Goal: Task Accomplishment & Management: Manage account settings

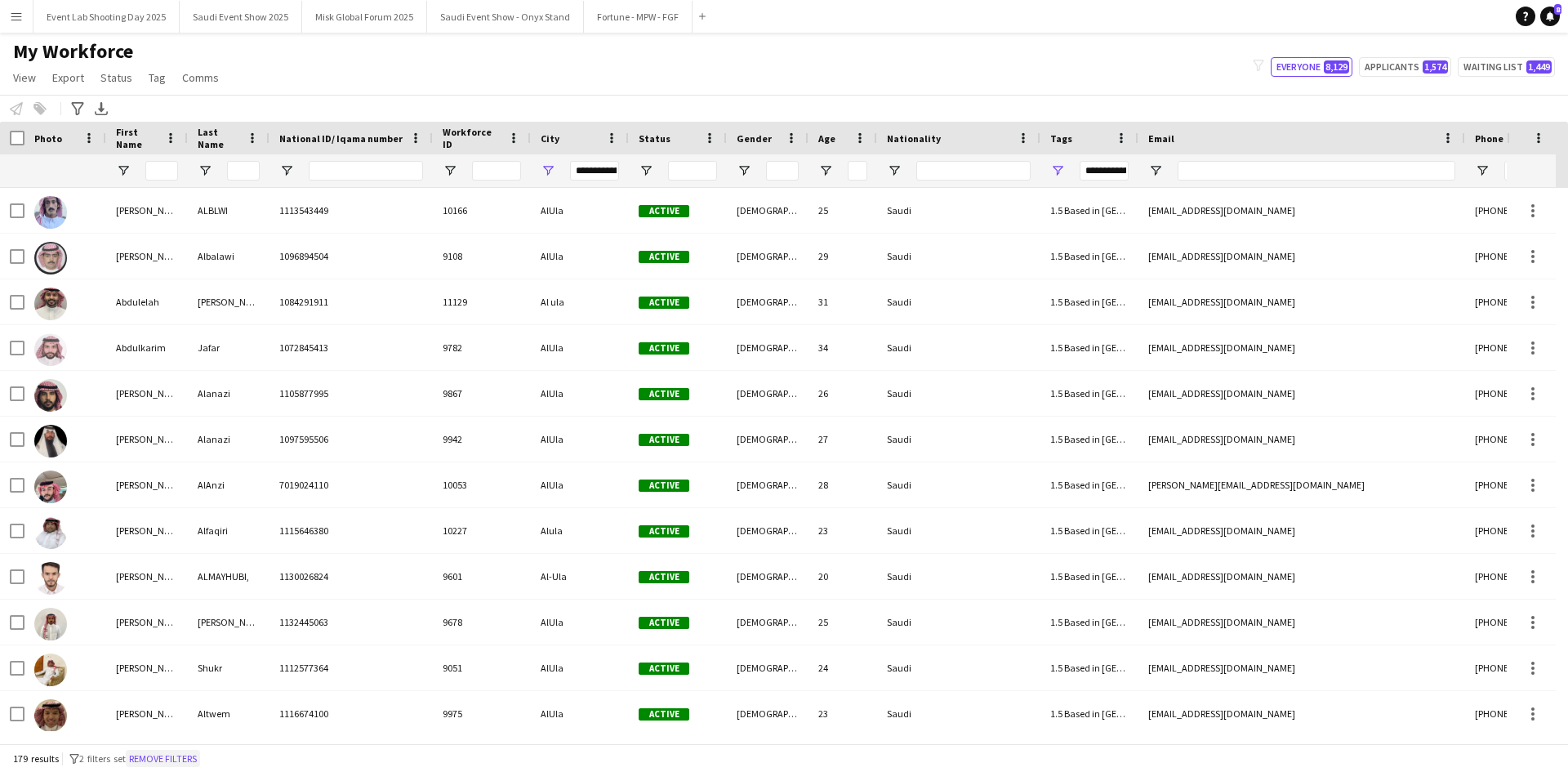
click at [198, 755] on button "Remove filters" at bounding box center [163, 758] width 74 height 18
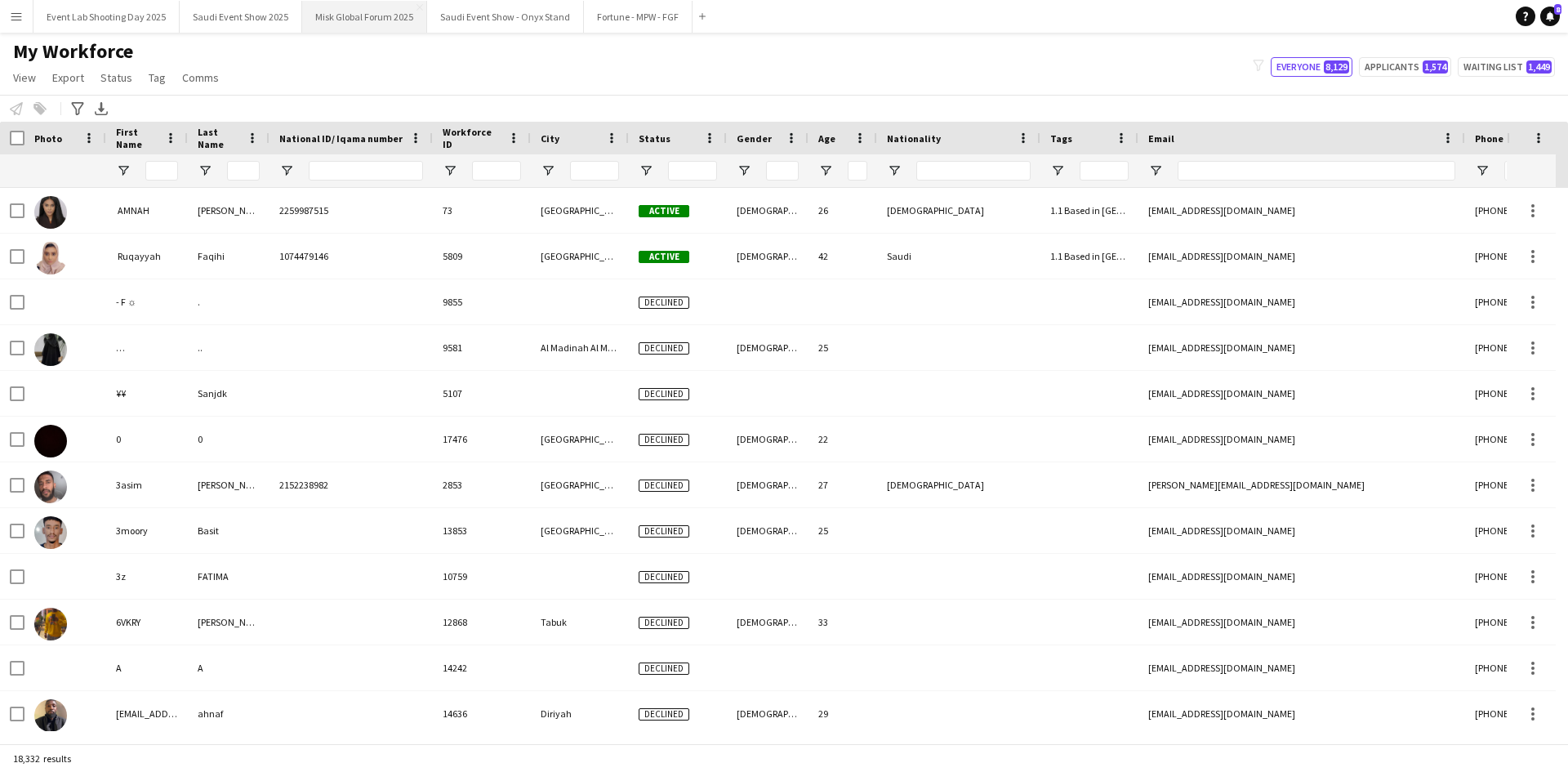
click at [347, 18] on button "Misk Global Forum 2025 Close" at bounding box center [364, 16] width 125 height 32
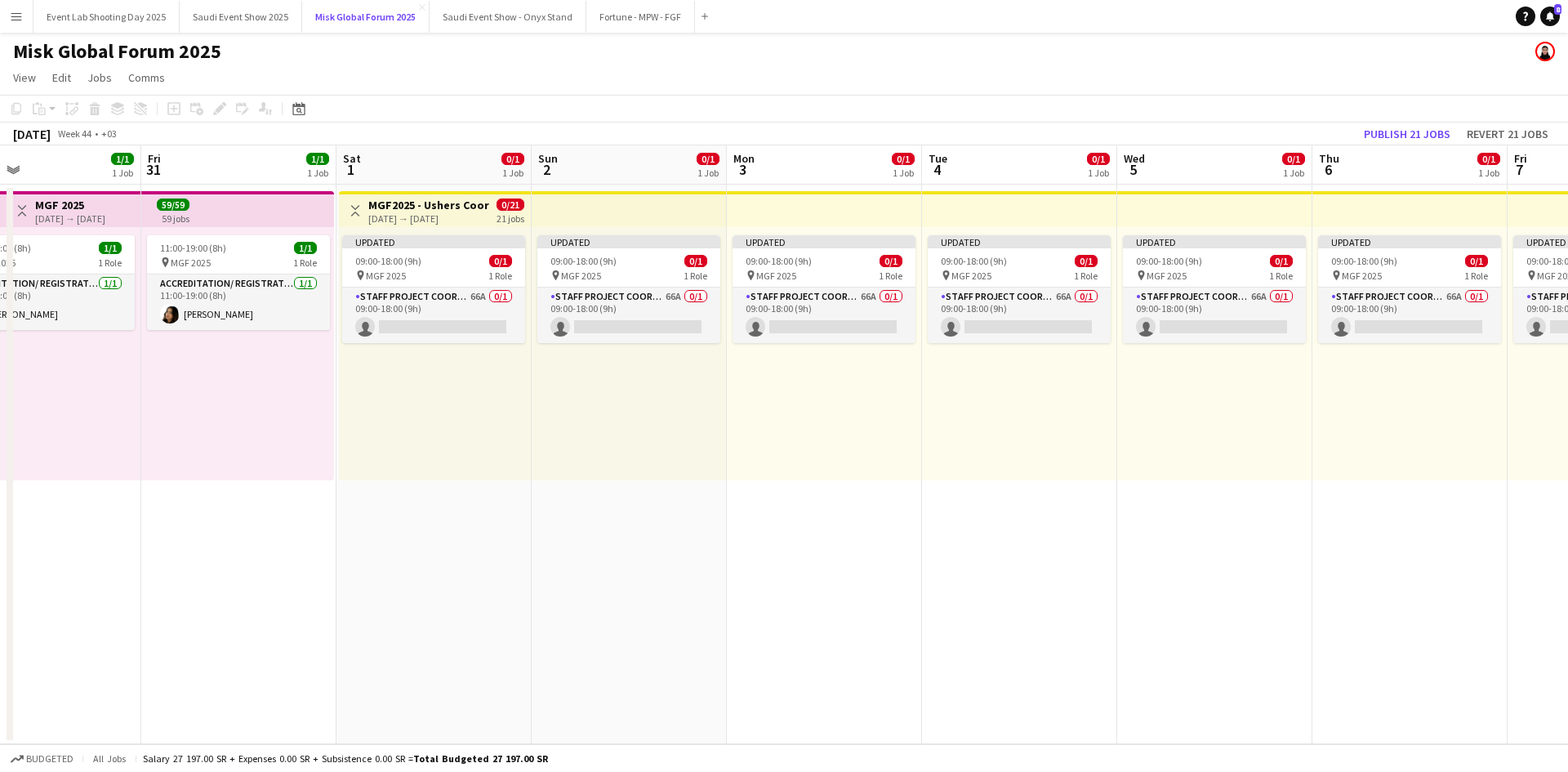
scroll to position [0, 641]
click at [427, 308] on app-card-role "Staff Project Coordinator 66A 0/1 09:00-18:00 (9h) single-neutral-actions" at bounding box center [432, 315] width 183 height 55
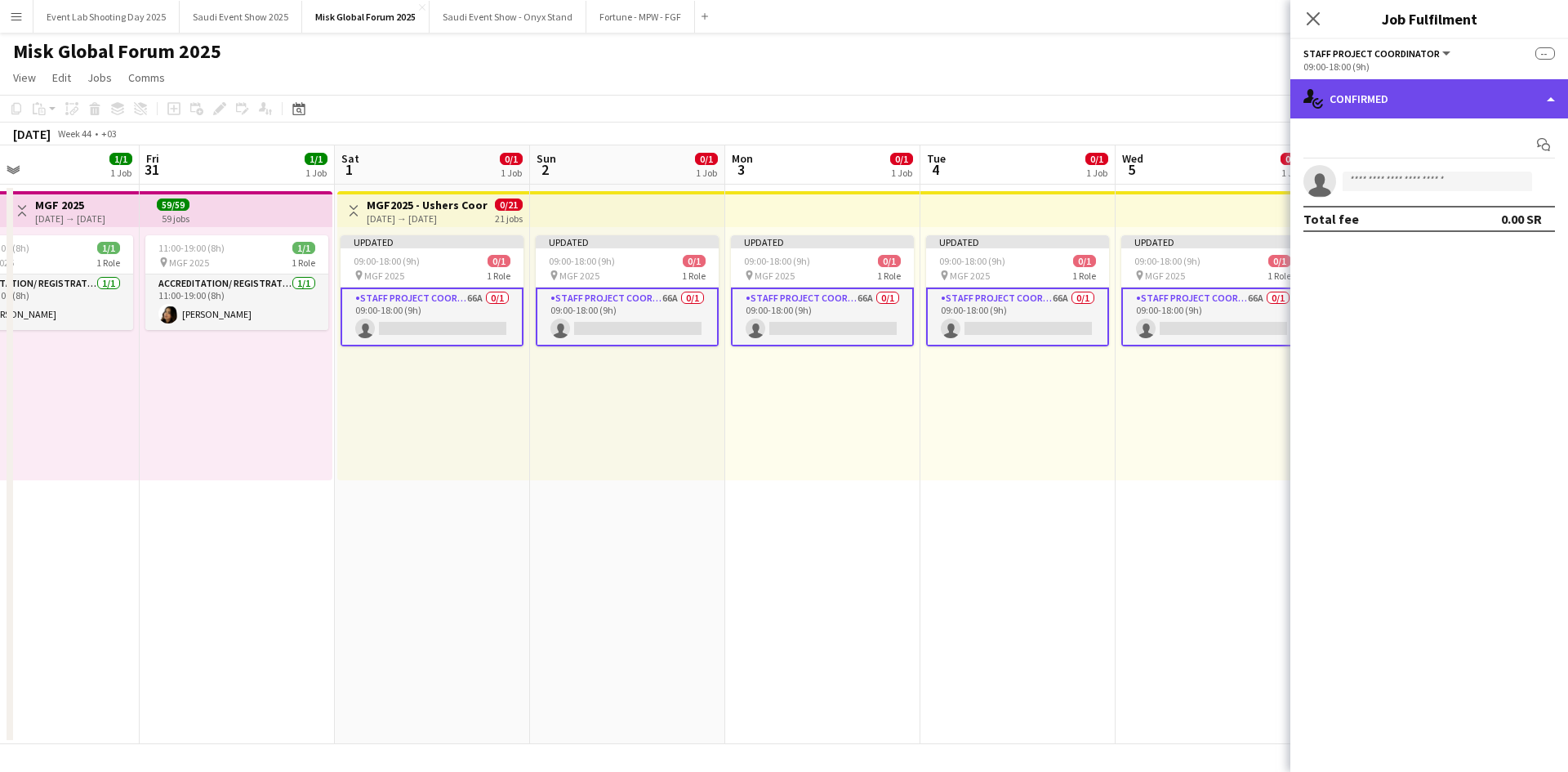
click at [1407, 98] on div "single-neutral-actions-check-2 Confirmed" at bounding box center [1428, 99] width 277 height 39
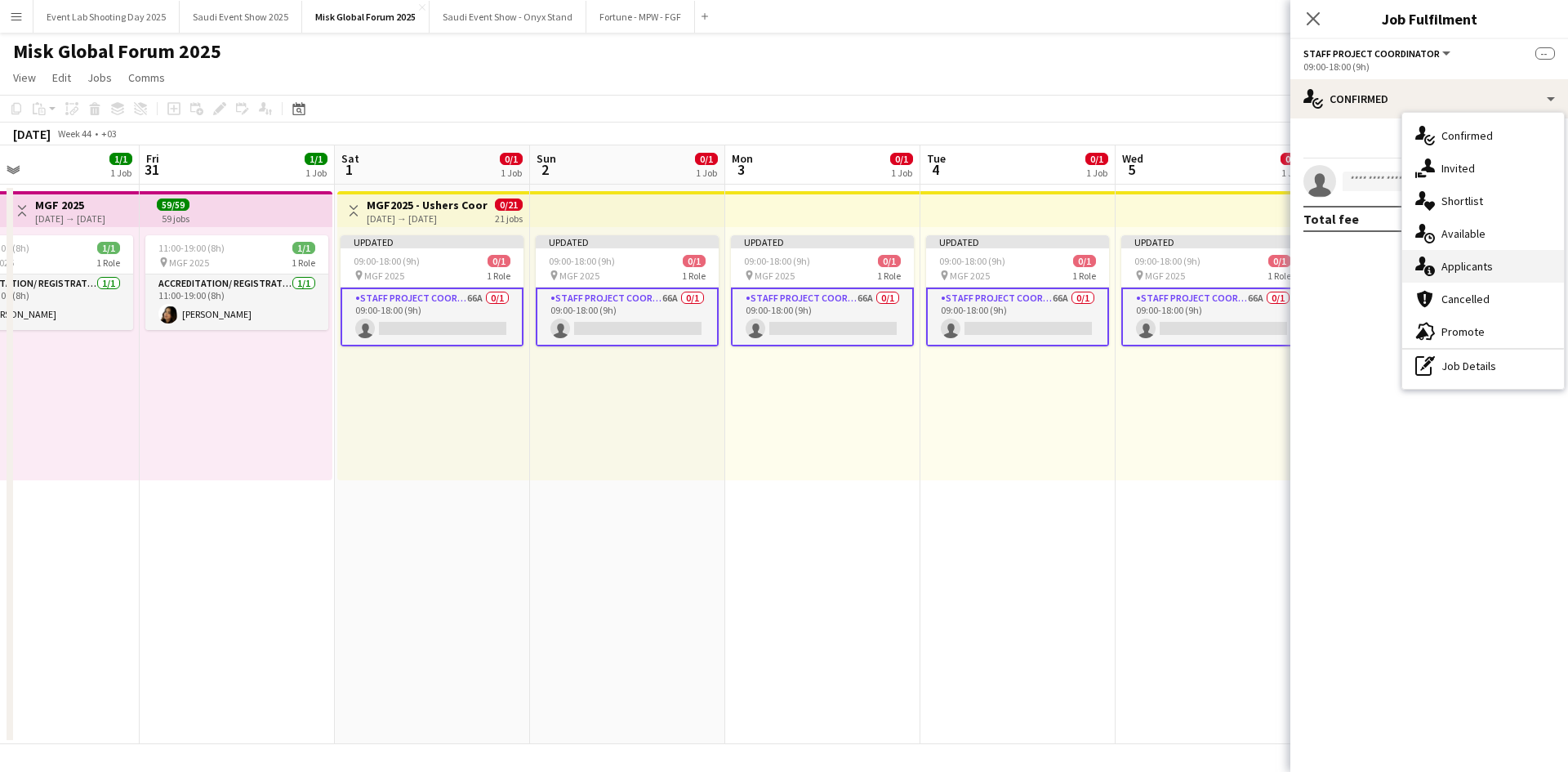
click at [1463, 250] on div "single-neutral-actions-information Applicants" at bounding box center [1482, 266] width 162 height 33
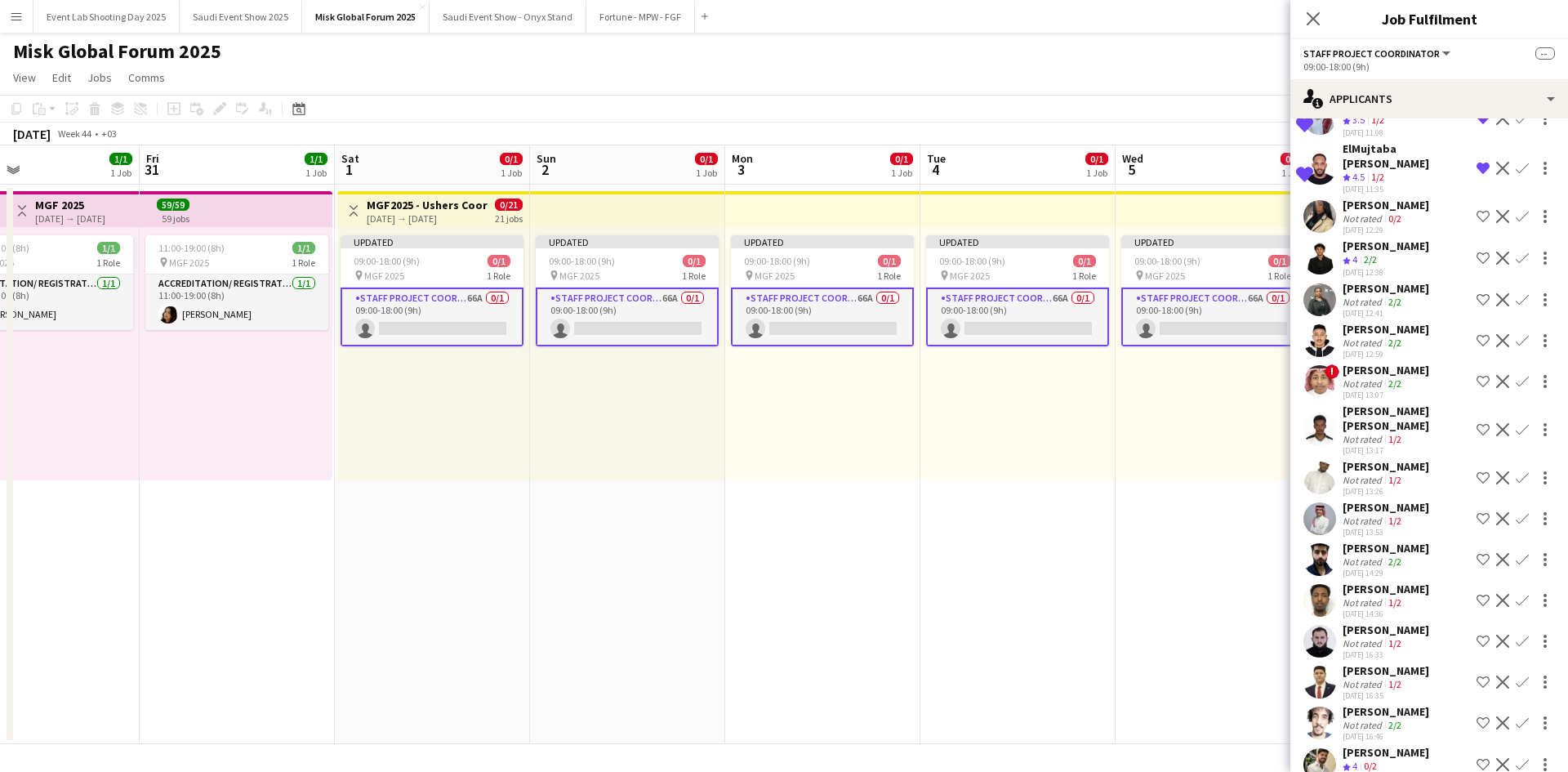
scroll to position [2152, 0]
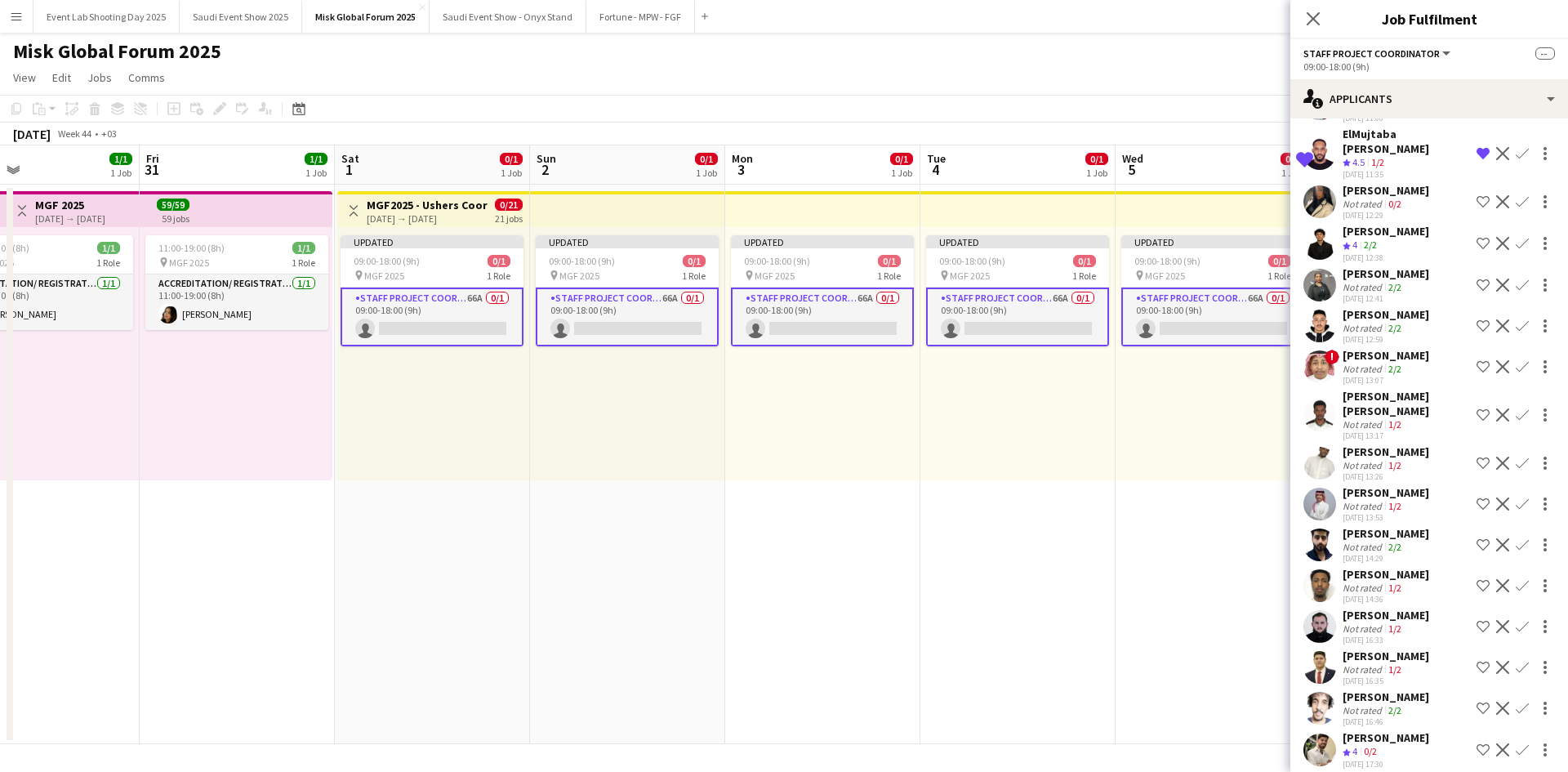
click at [1319, 218] on app-user-avatar at bounding box center [1319, 202] width 33 height 33
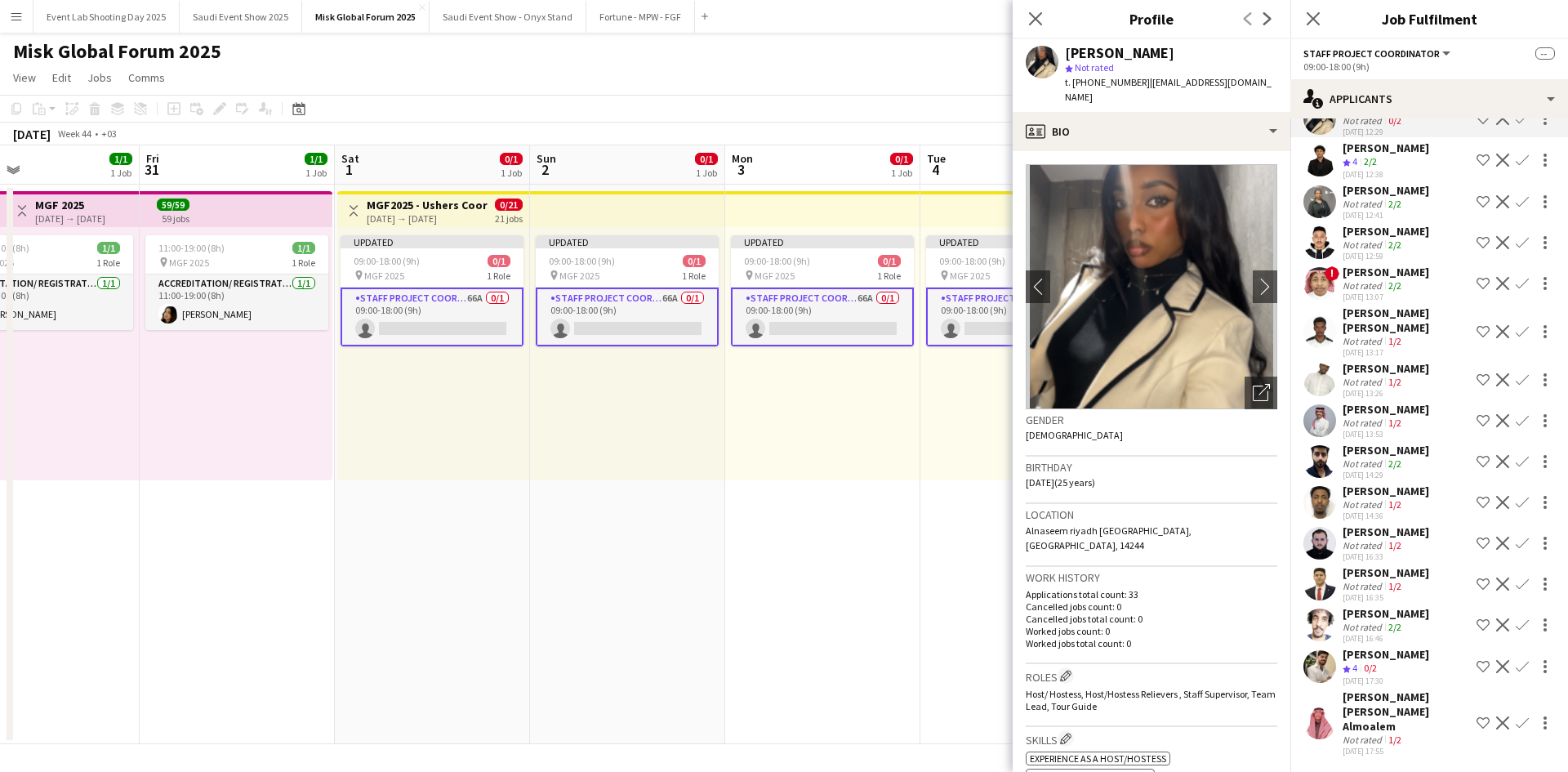
scroll to position [2255, 0]
click at [1327, 396] on app-user-avatar at bounding box center [1319, 380] width 33 height 33
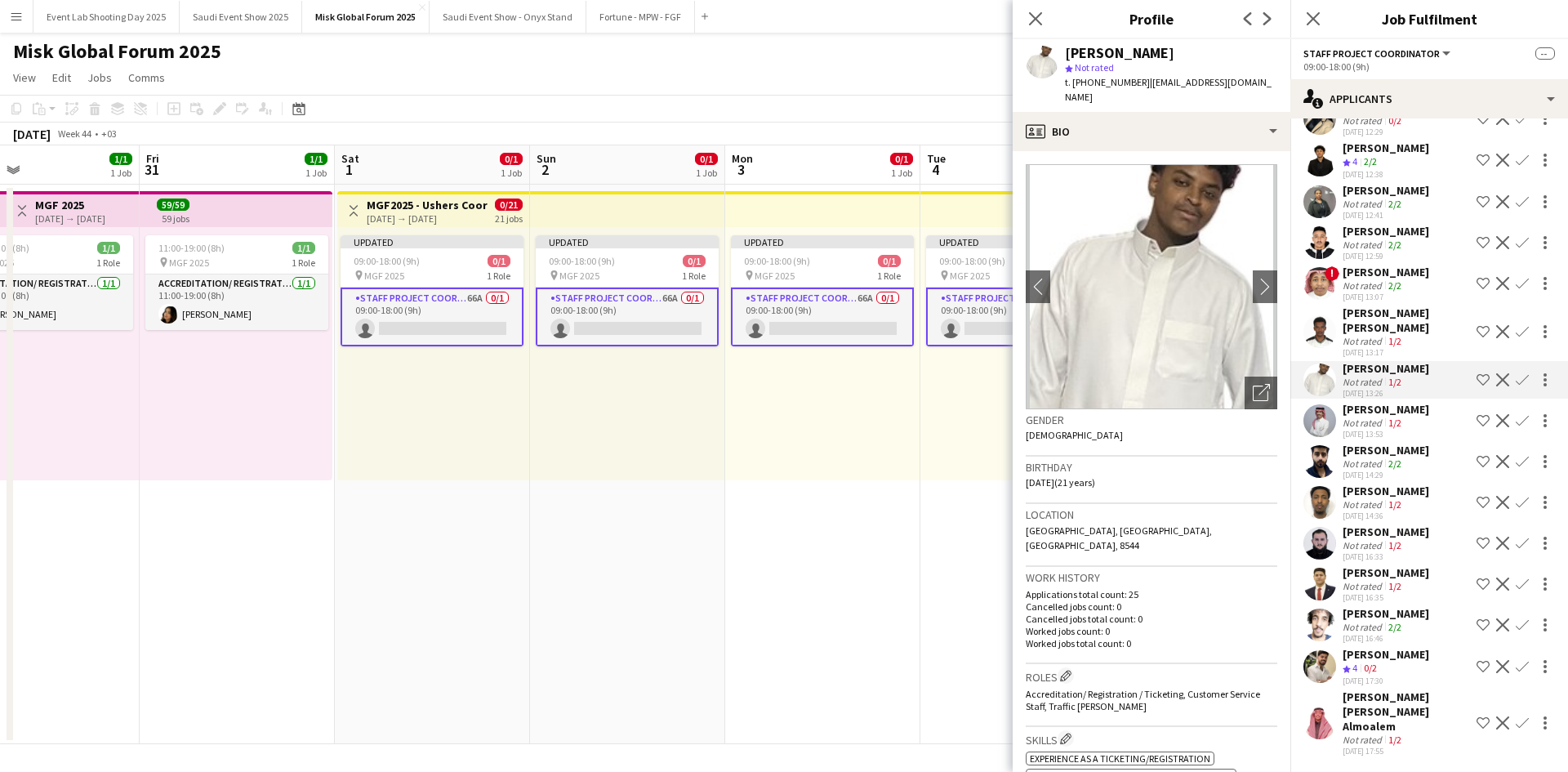
click at [1325, 437] on app-user-avatar at bounding box center [1319, 420] width 33 height 33
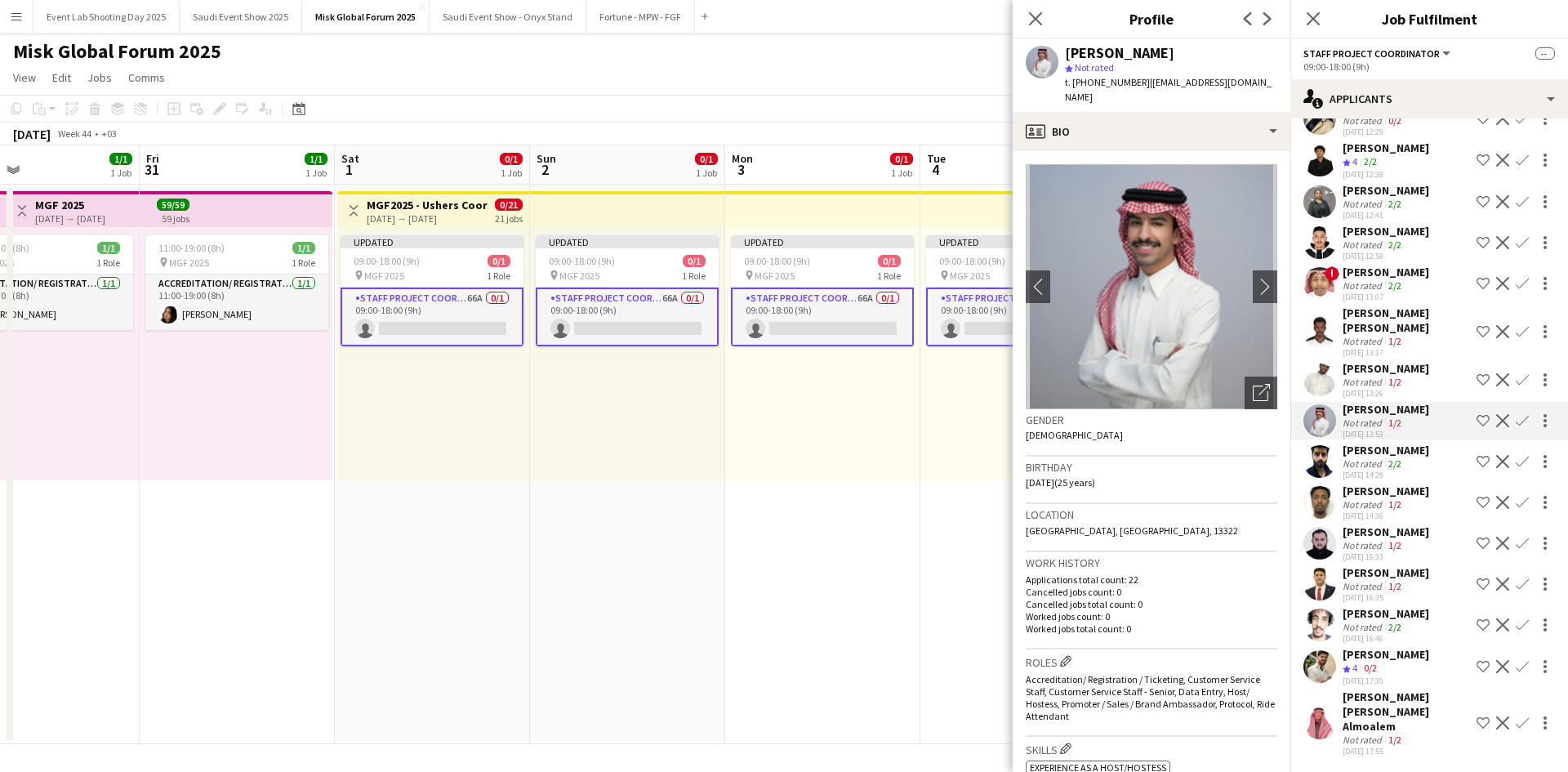
scroll to position [2280, 0]
click at [1318, 554] on app-user-avatar at bounding box center [1319, 543] width 33 height 33
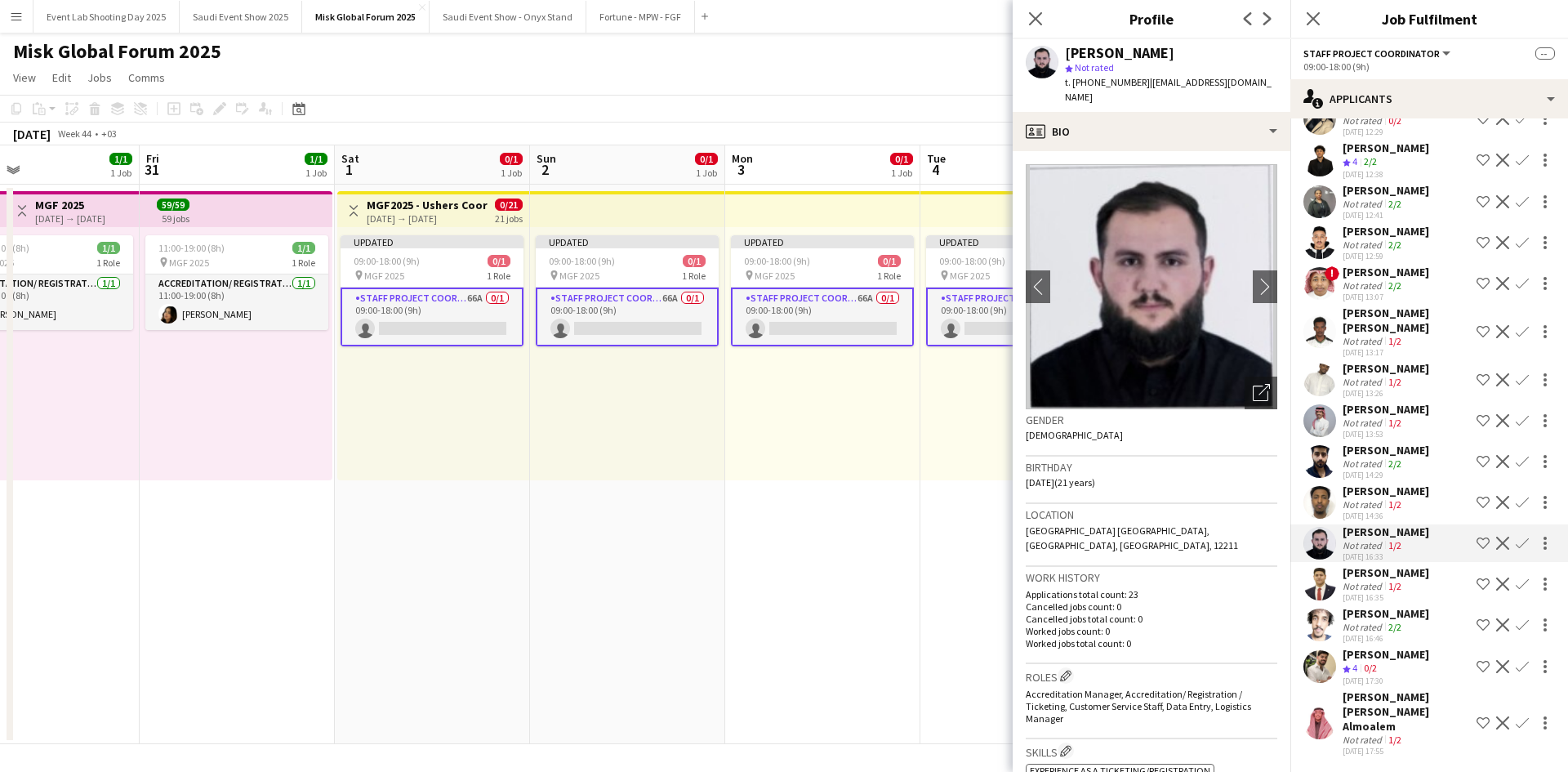
click at [1323, 667] on app-user-avatar at bounding box center [1319, 666] width 33 height 33
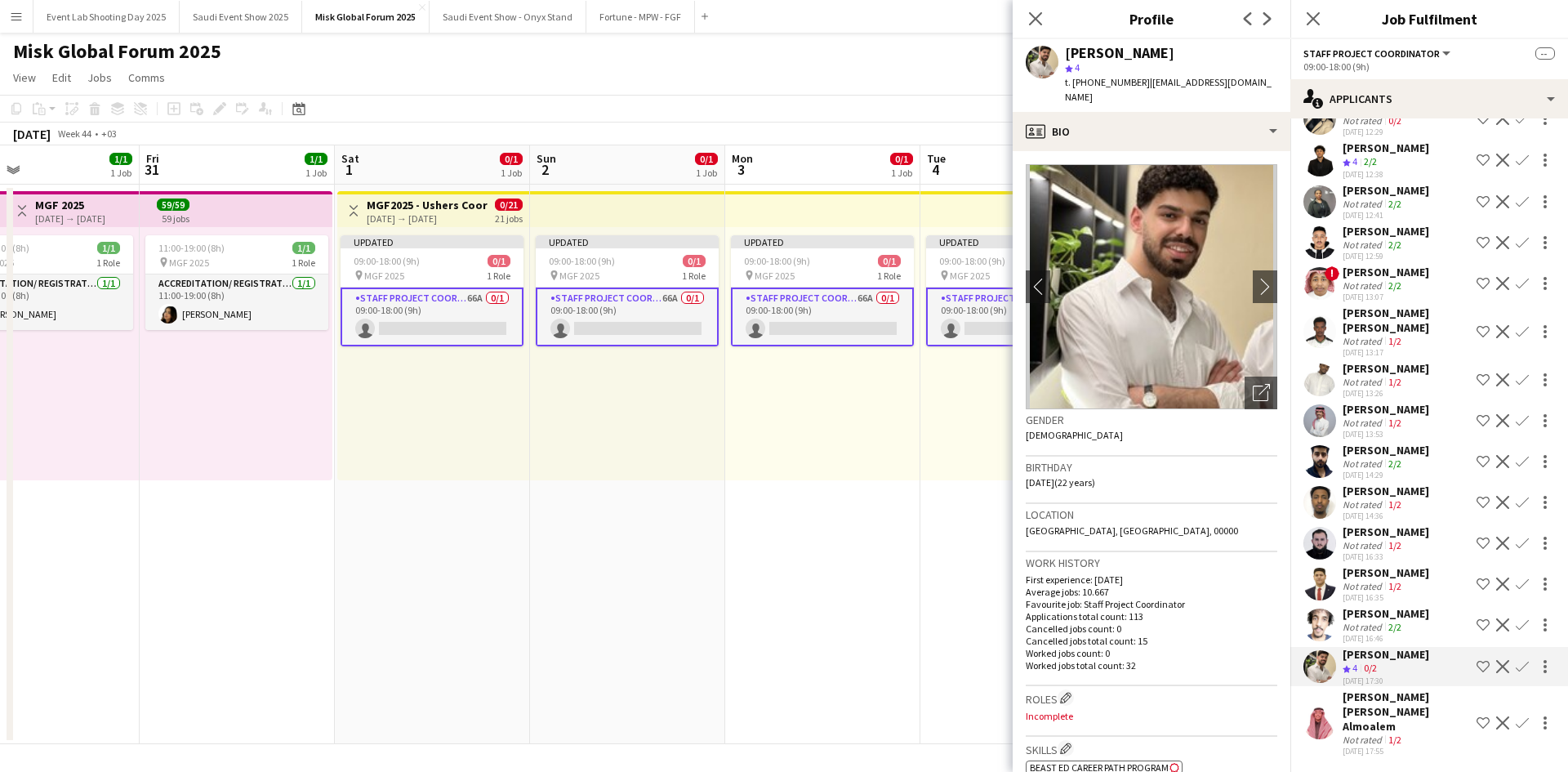
click at [1310, 713] on div at bounding box center [1319, 722] width 33 height 33
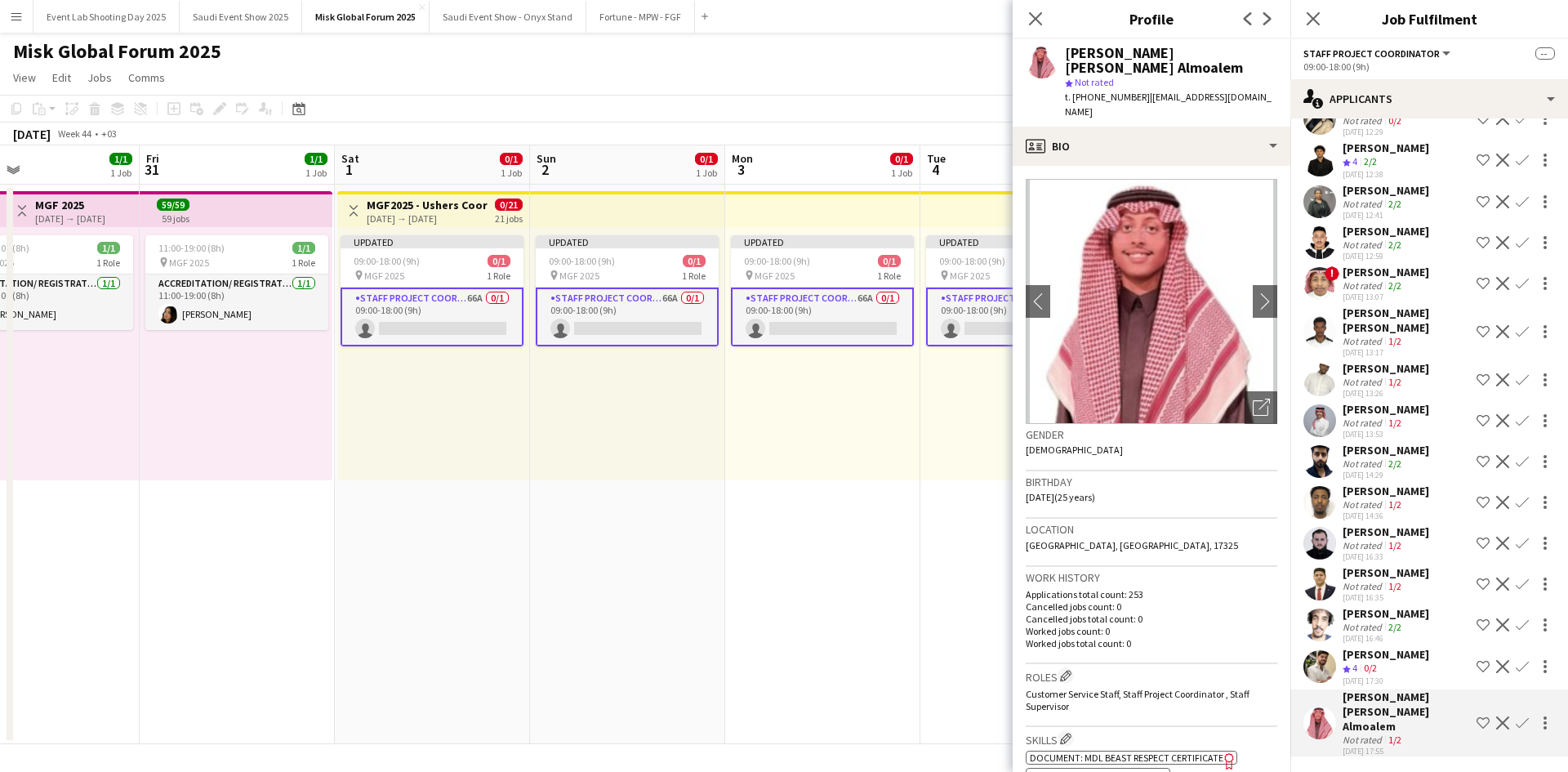
click at [1321, 600] on app-user-avatar at bounding box center [1319, 584] width 33 height 33
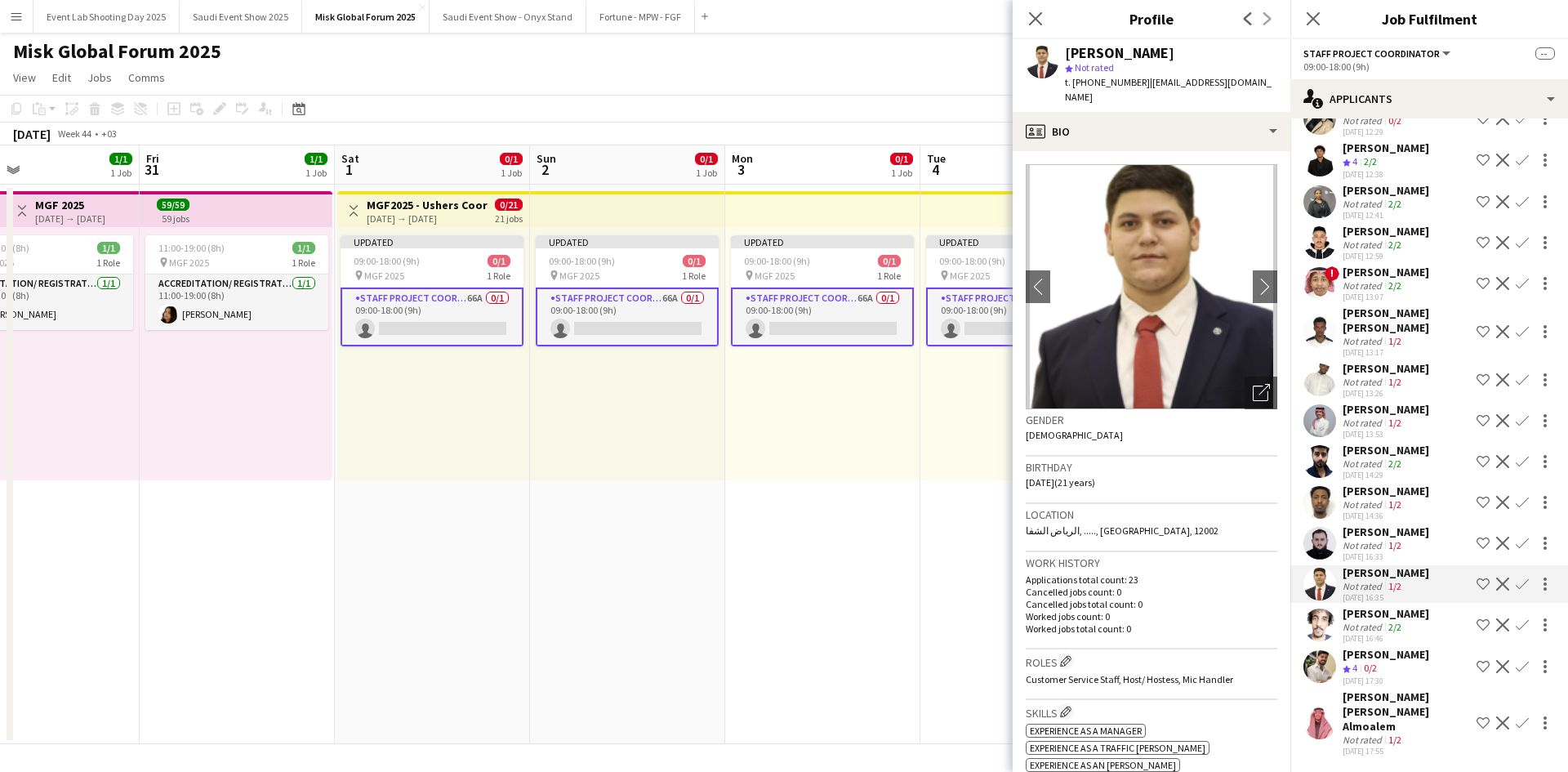
click at [1321, 512] on app-user-avatar at bounding box center [1319, 503] width 33 height 33
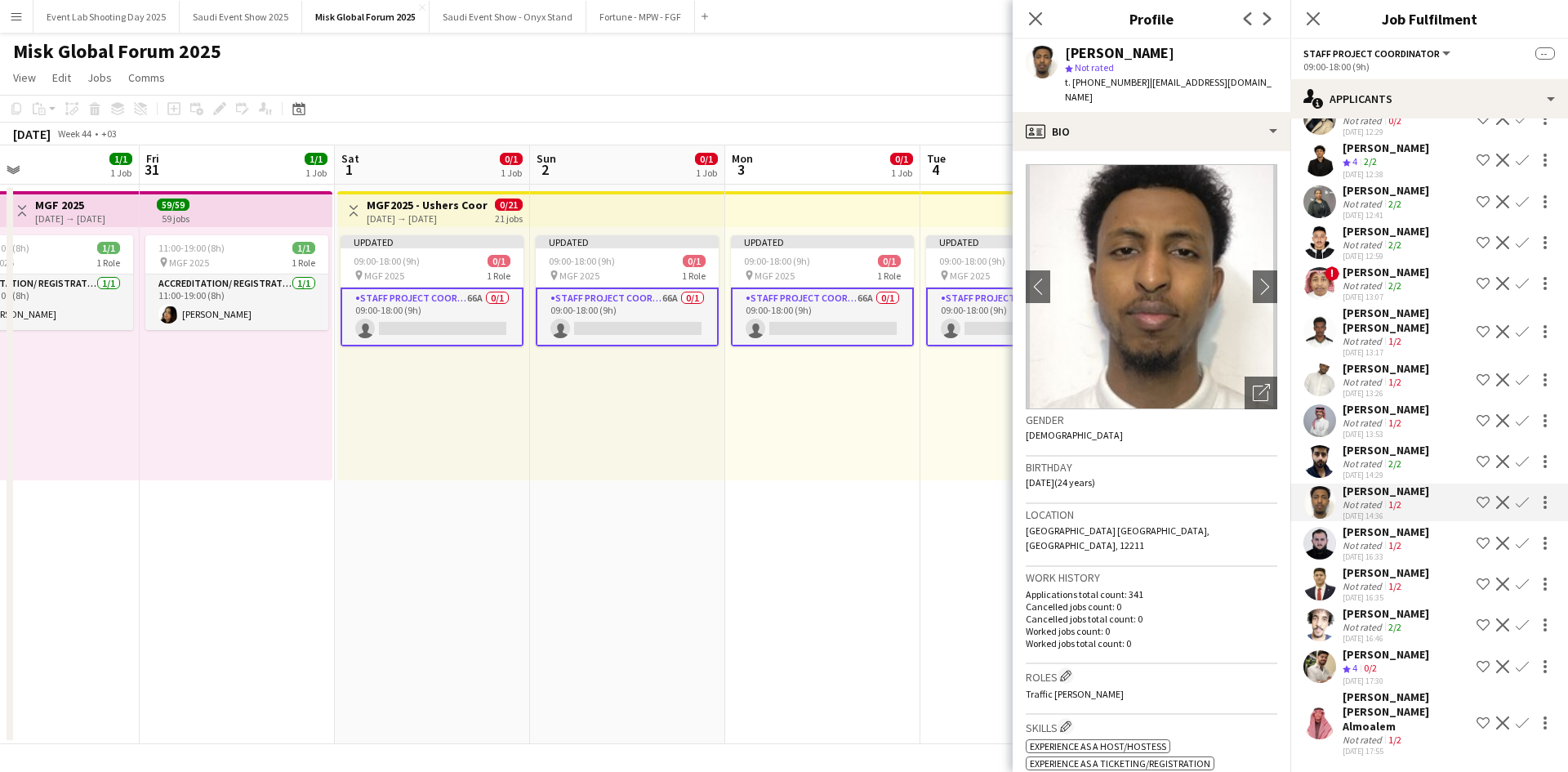
click at [1322, 474] on app-user-avatar at bounding box center [1319, 461] width 33 height 33
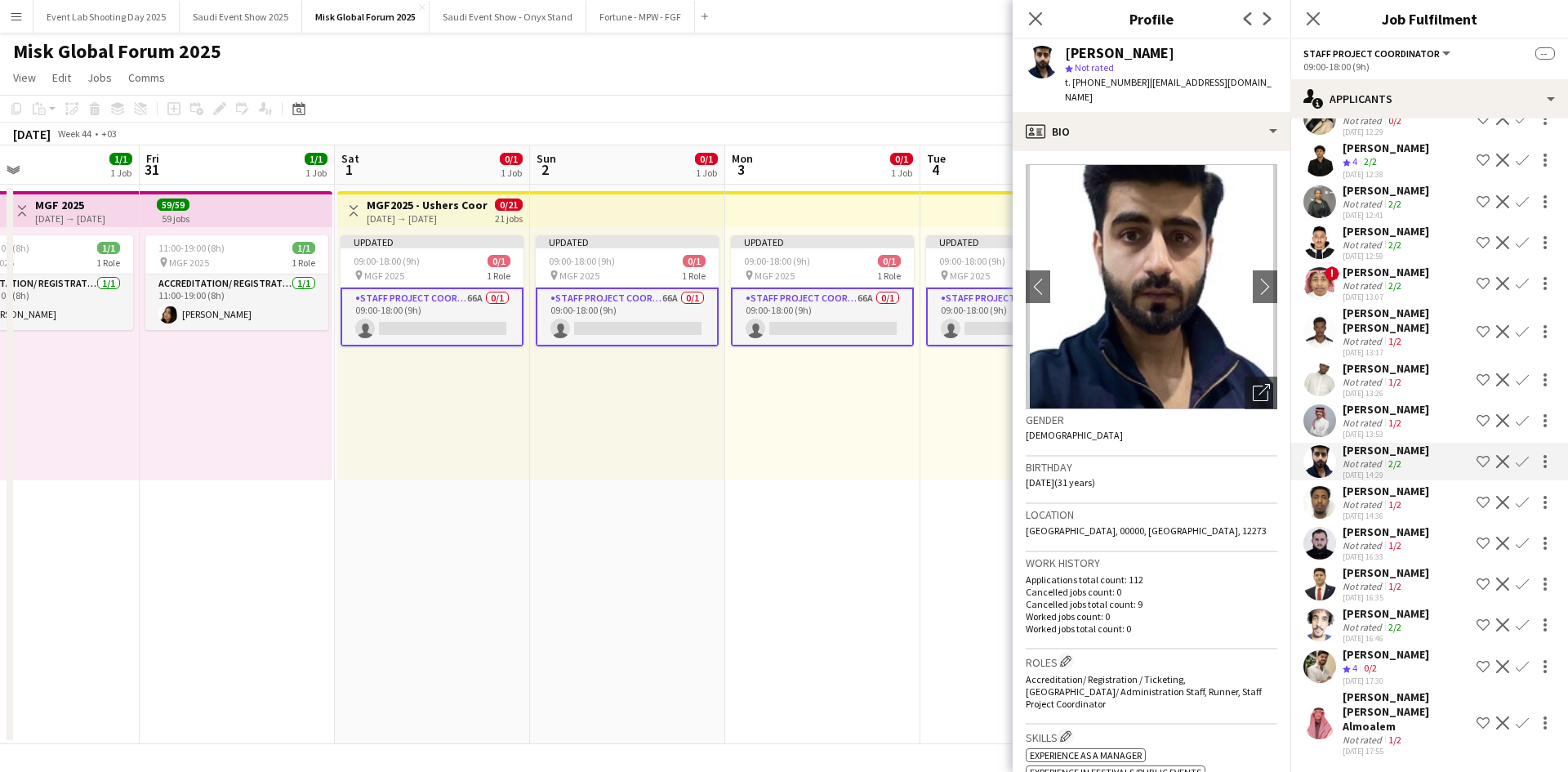
click at [1324, 437] on app-user-avatar at bounding box center [1319, 420] width 33 height 33
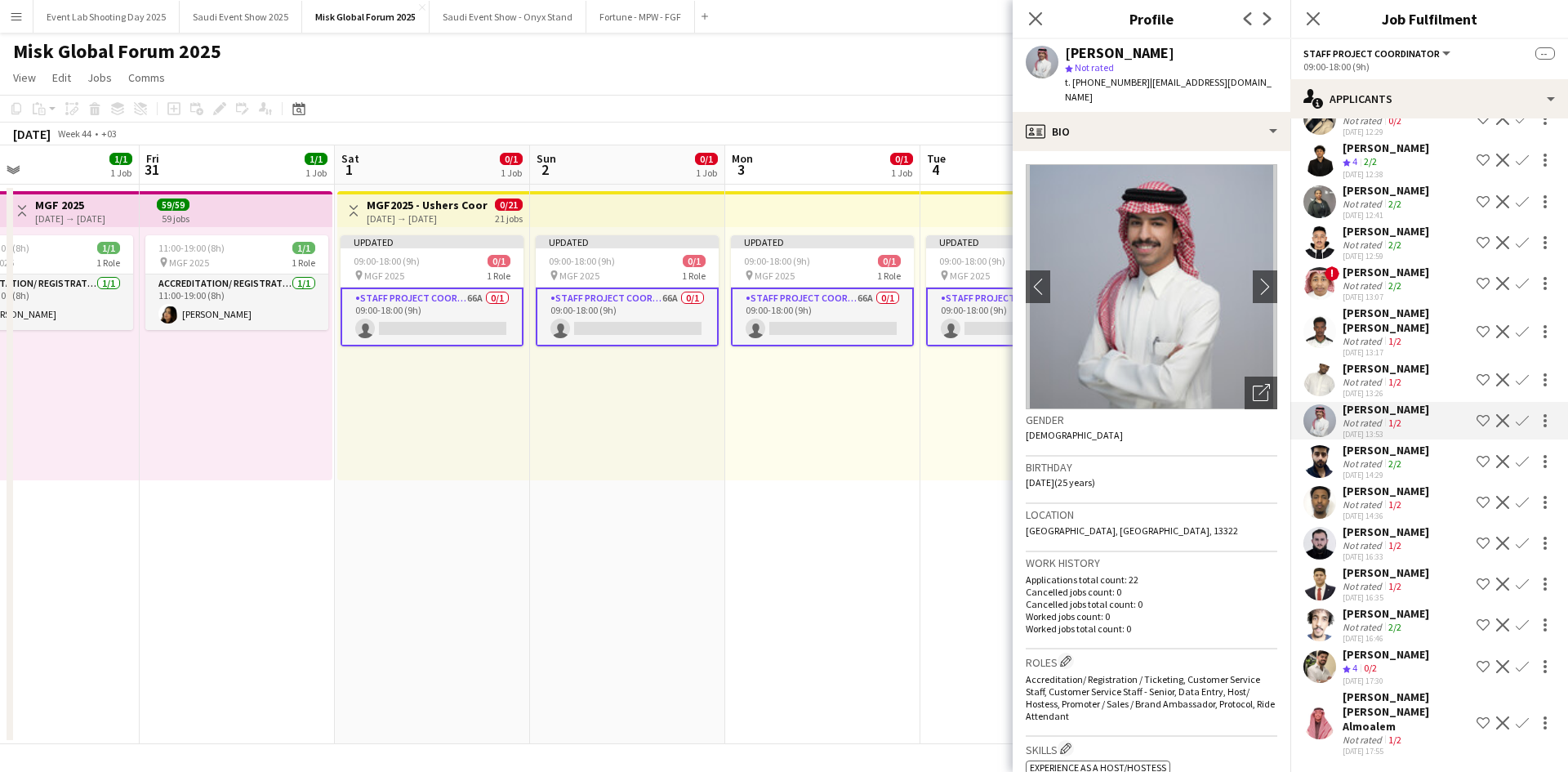
click at [1319, 396] on app-user-avatar at bounding box center [1319, 380] width 33 height 33
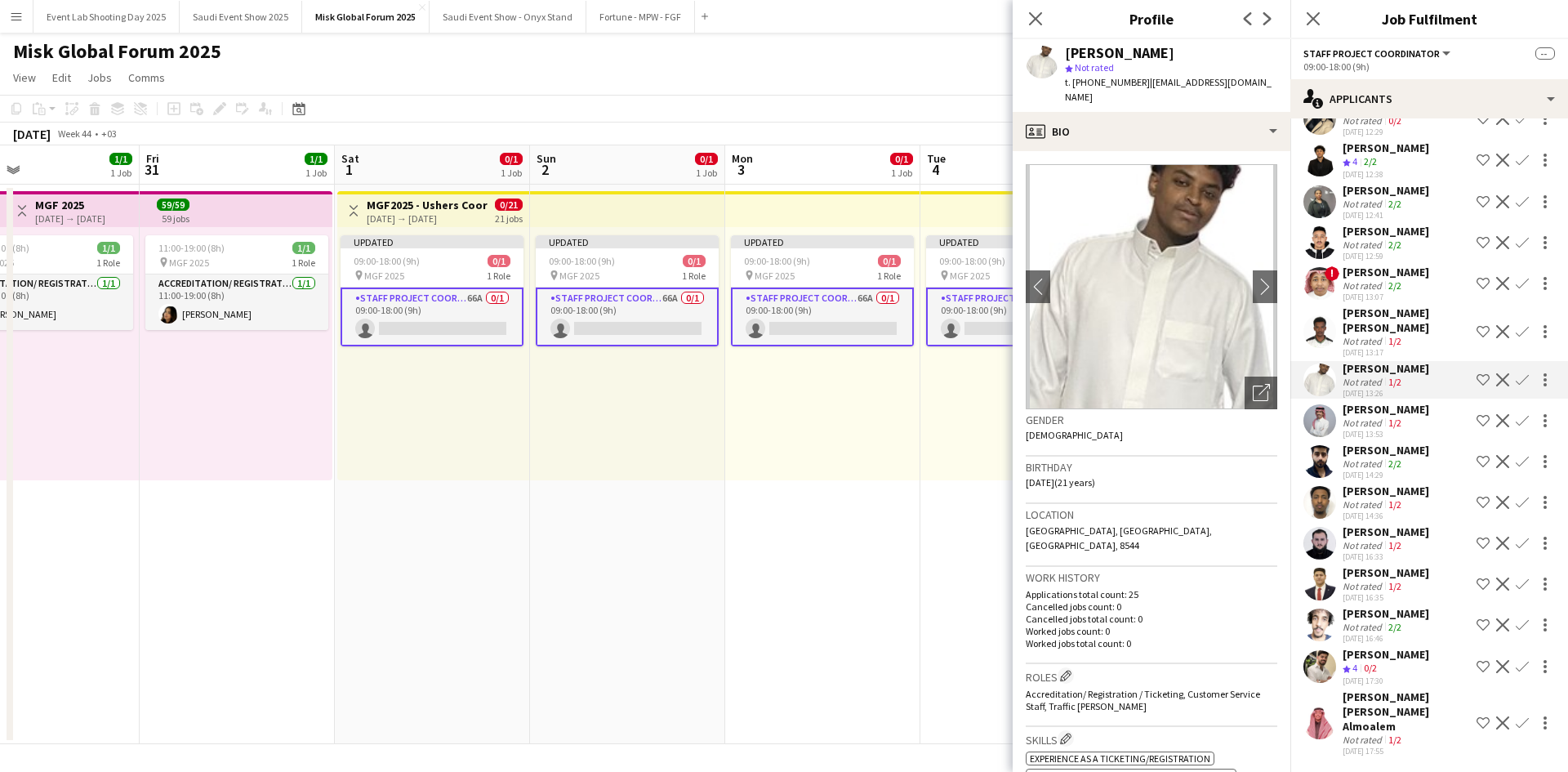
click at [1316, 337] on app-user-avatar at bounding box center [1319, 332] width 33 height 33
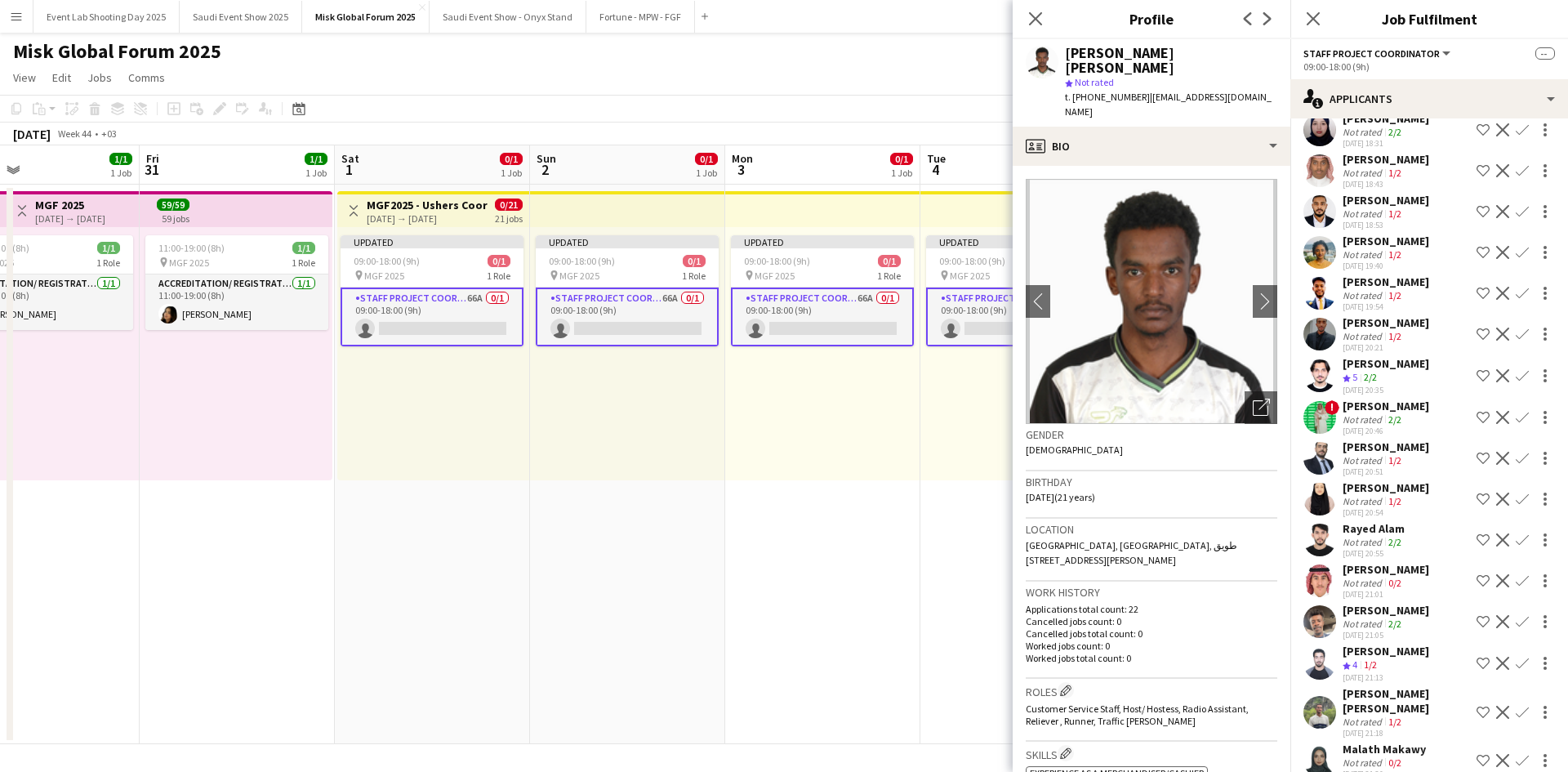
scroll to position [0, 0]
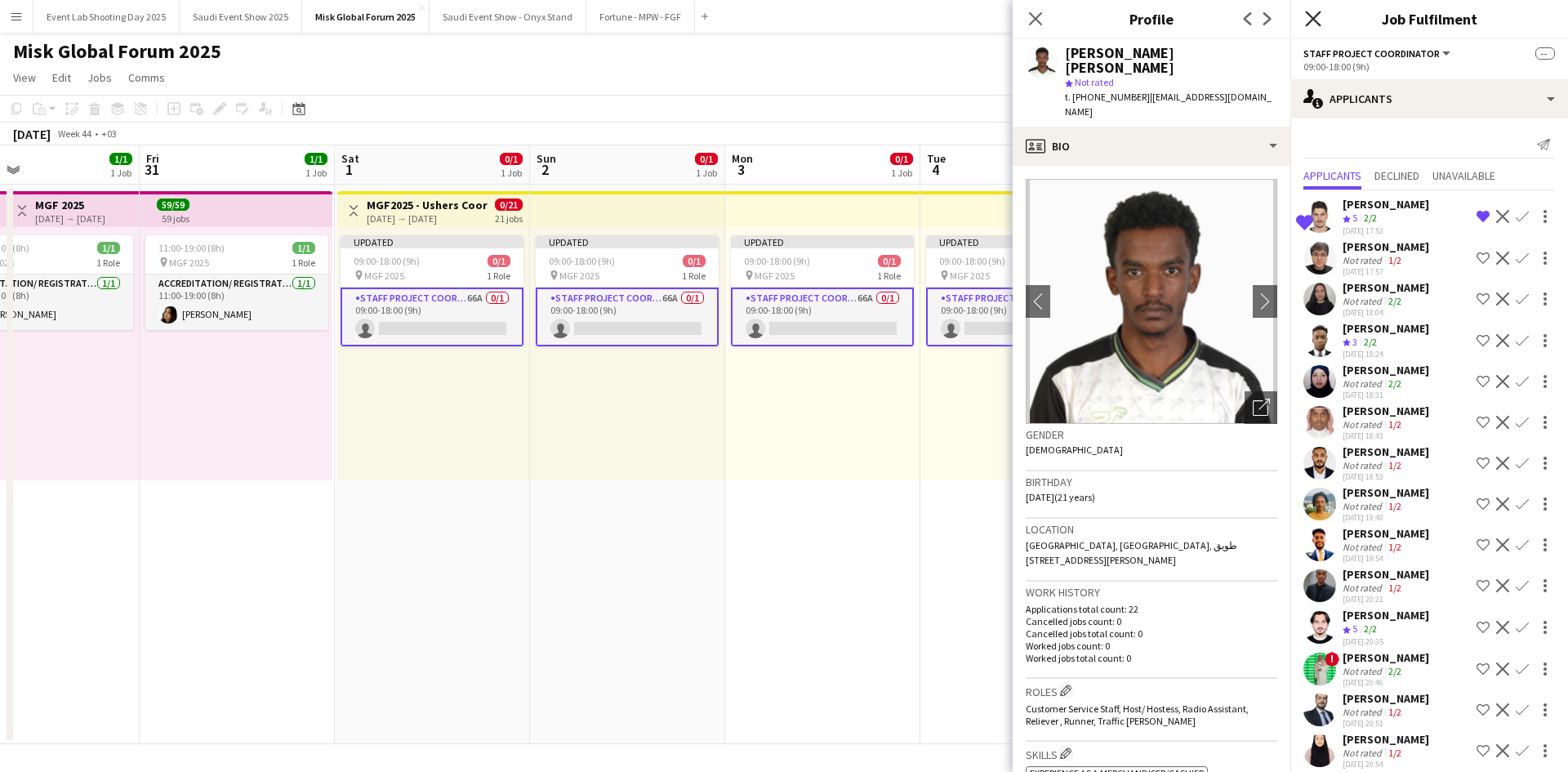
click at [1314, 13] on icon "Close pop-in" at bounding box center [1312, 18] width 15 height 15
